Goal: Information Seeking & Learning: Learn about a topic

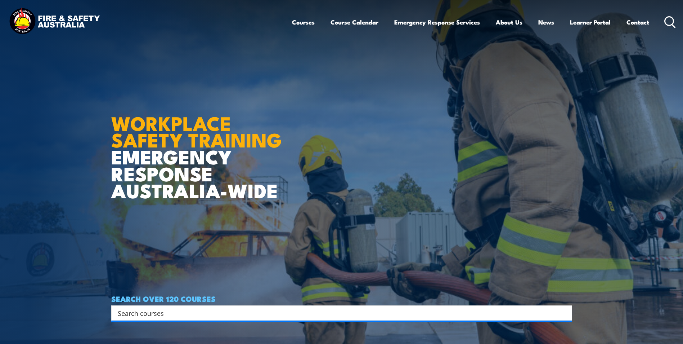
click at [178, 314] on input "Search input" at bounding box center [337, 312] width 439 height 11
type input "fire warden training"
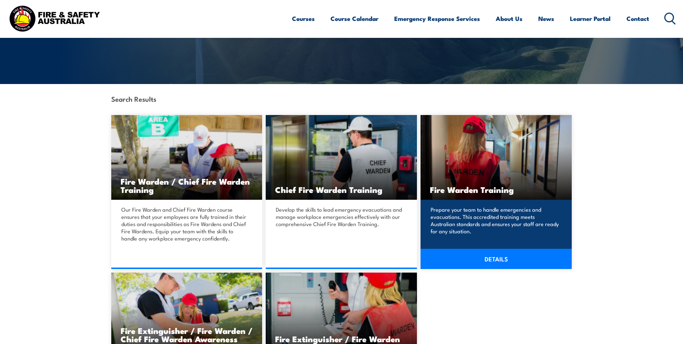
scroll to position [144, 0]
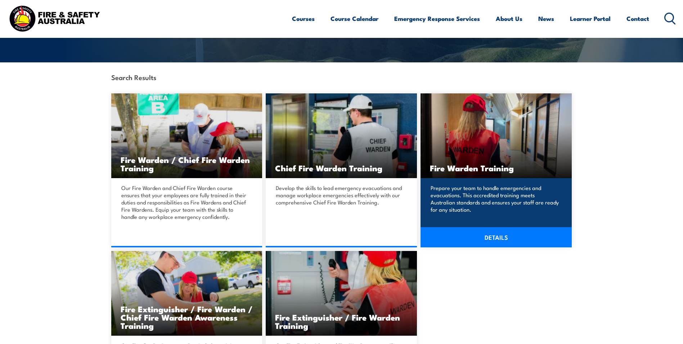
click at [488, 241] on link "DETAILS" at bounding box center [496, 237] width 151 height 20
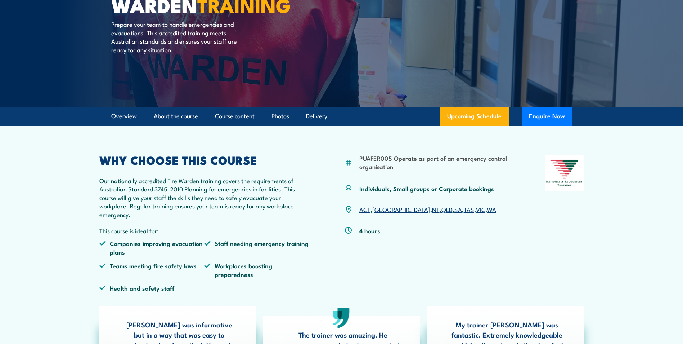
scroll to position [108, 0]
